Goal: Task Accomplishment & Management: Complete application form

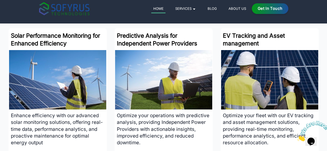
scroll to position [863, 0]
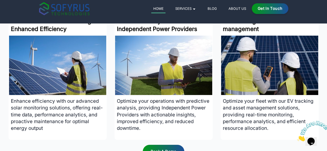
click at [50, 103] on p "Enhance efficiency with our advanced solar monitoring solutions, offering real-…" at bounding box center [57, 115] width 97 height 40
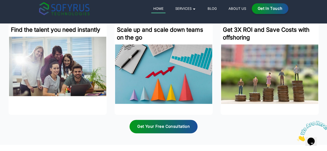
scroll to position [1280, 0]
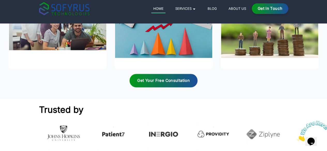
click at [167, 81] on div "Get your Free Consultation" at bounding box center [164, 81] width 68 height 14
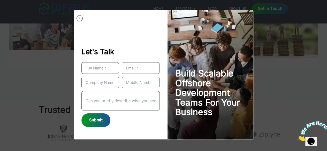
click at [94, 66] on input "Example Modal" at bounding box center [100, 68] width 38 height 12
type input "[PERSON_NAME]"
type input "[EMAIL_ADDRESS][DOMAIN_NAME]"
type input "08533887731"
click at [101, 83] on input "Example Modal" at bounding box center [100, 83] width 38 height 12
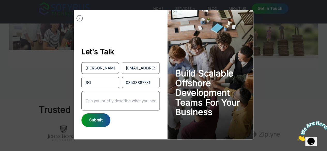
type input "SO"
click at [97, 117] on div "Submit" at bounding box center [95, 121] width 29 height 14
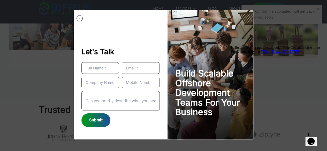
click at [220, 114] on h3 "Build Scalable Offshore Development Teams For Your Business" at bounding box center [210, 93] width 71 height 49
click at [80, 19] on button "X" at bounding box center [80, 18] width 6 height 6
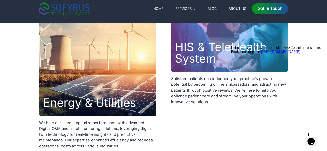
scroll to position [1679, 0]
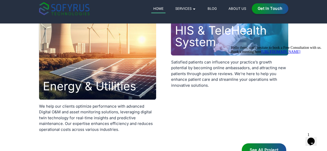
click at [39, 97] on img at bounding box center [97, 41] width 117 height 117
